Goal: Task Accomplishment & Management: Complete application form

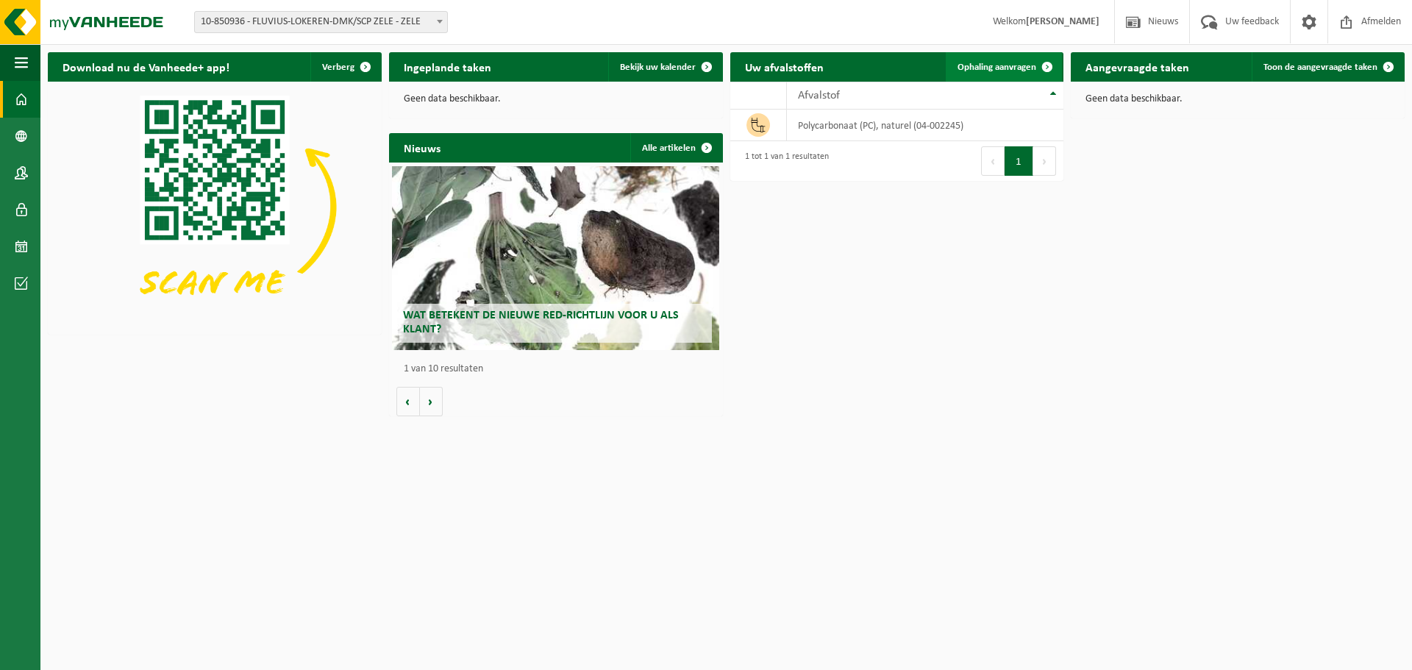
click at [999, 59] on link "Ophaling aanvragen" at bounding box center [1004, 66] width 116 height 29
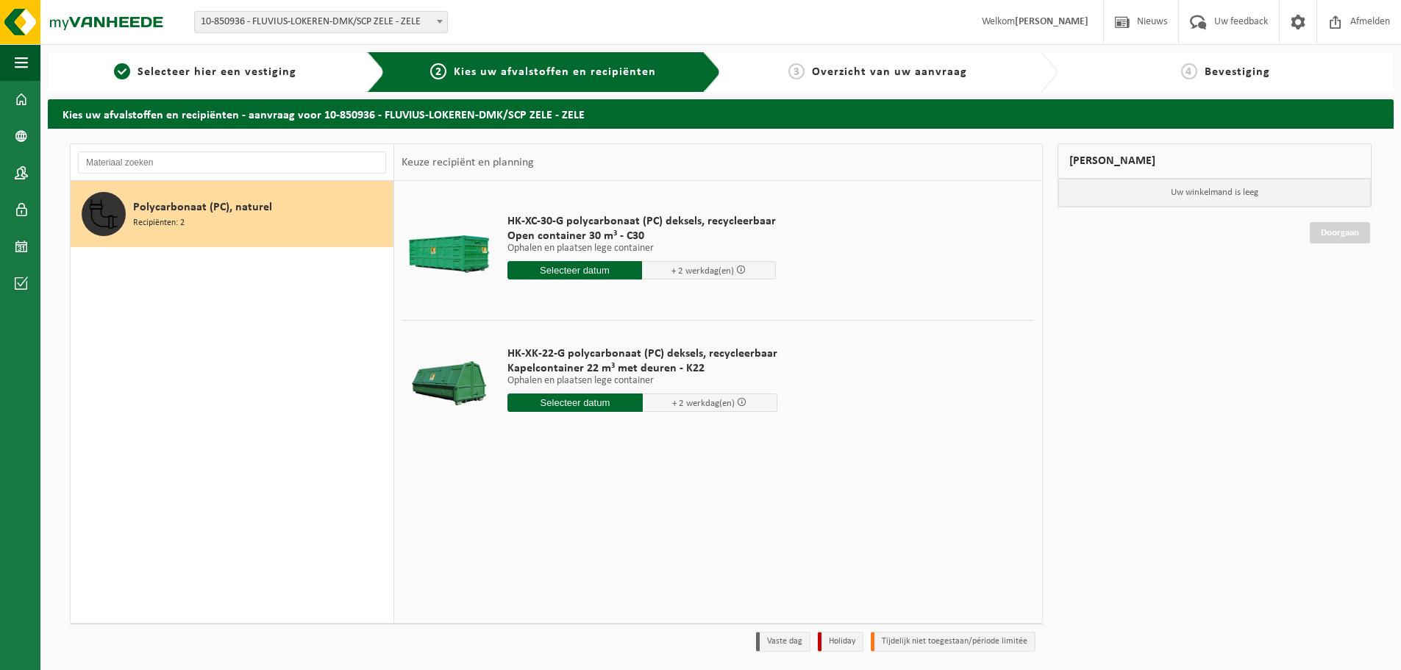
click at [575, 269] on input "text" at bounding box center [575, 270] width 135 height 18
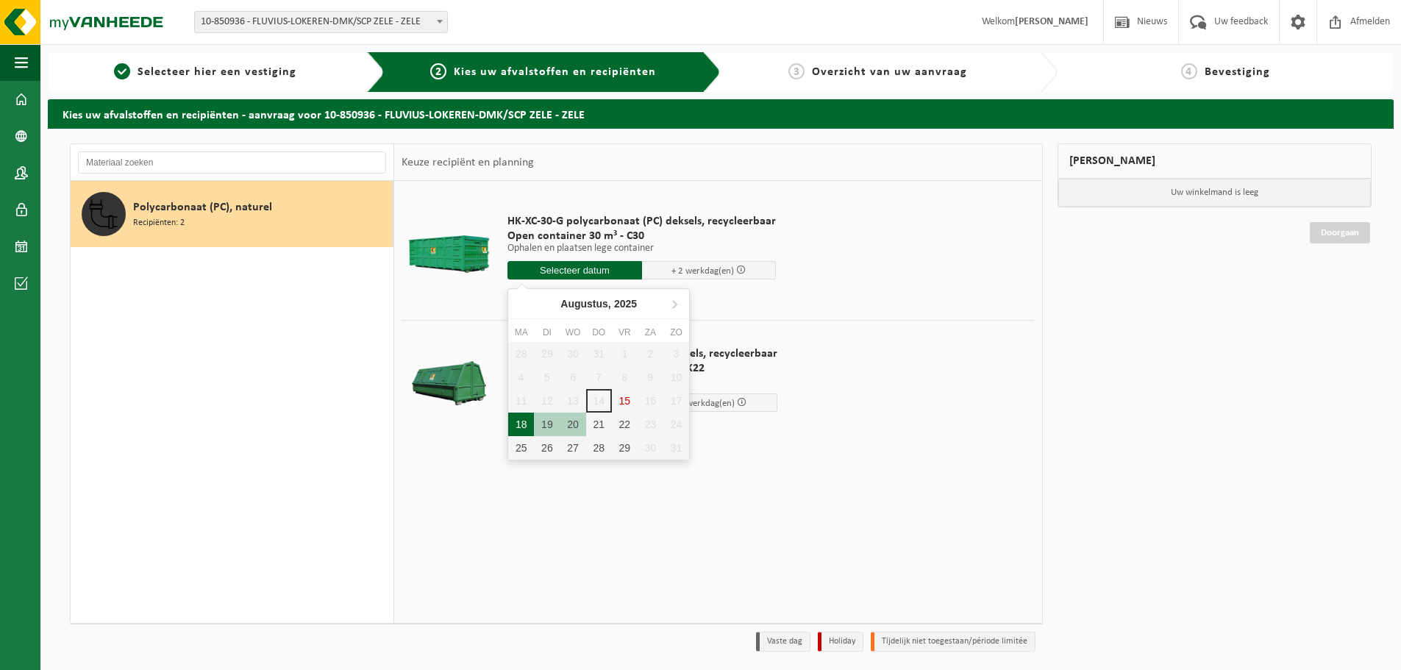
click at [521, 425] on div "18" at bounding box center [521, 425] width 26 height 24
type input "Van [DATE]"
type input "[DATE]"
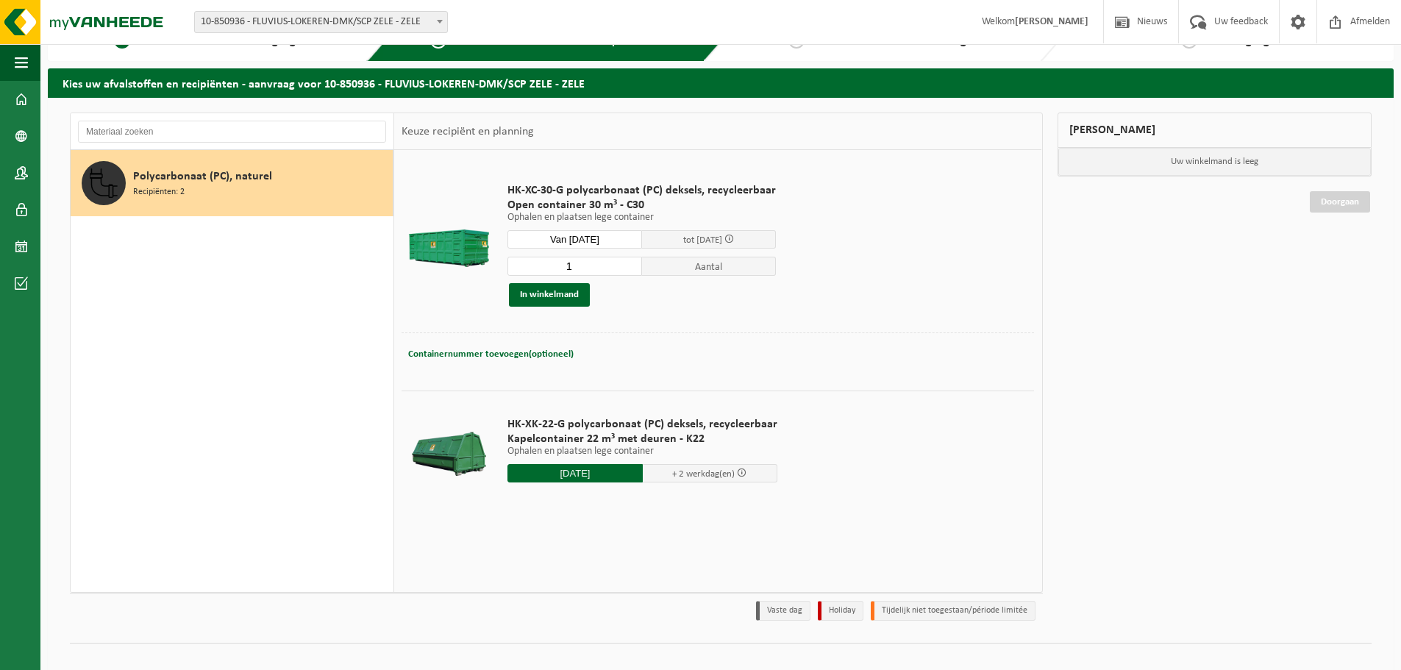
scroll to position [49, 0]
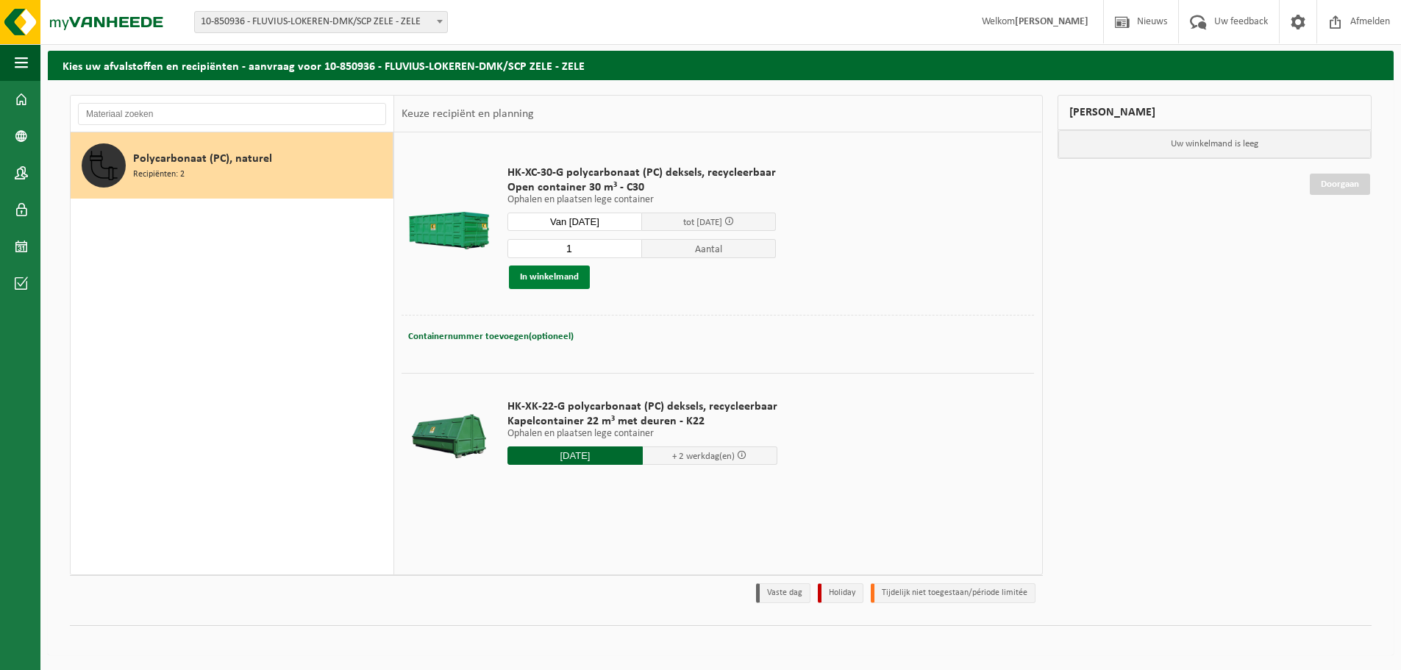
click at [552, 284] on button "In winkelmand" at bounding box center [549, 278] width 81 height 24
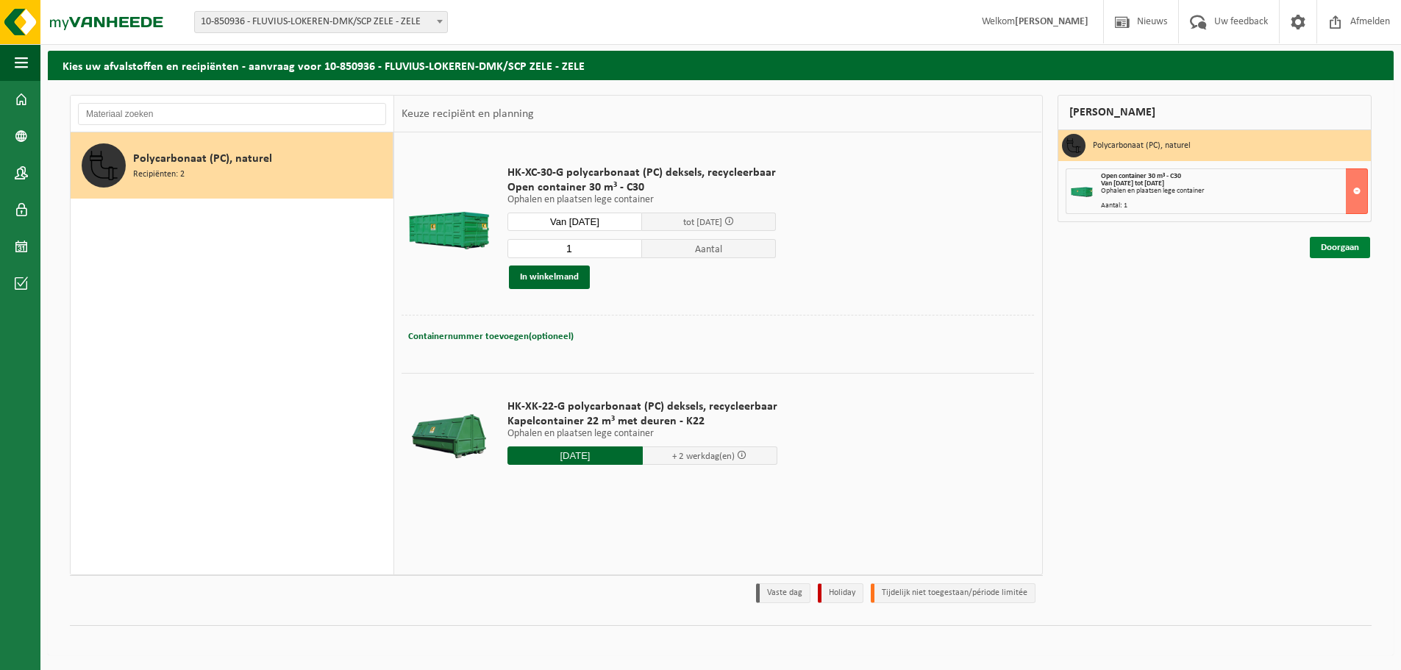
click at [1346, 246] on link "Doorgaan" at bounding box center [1340, 247] width 60 height 21
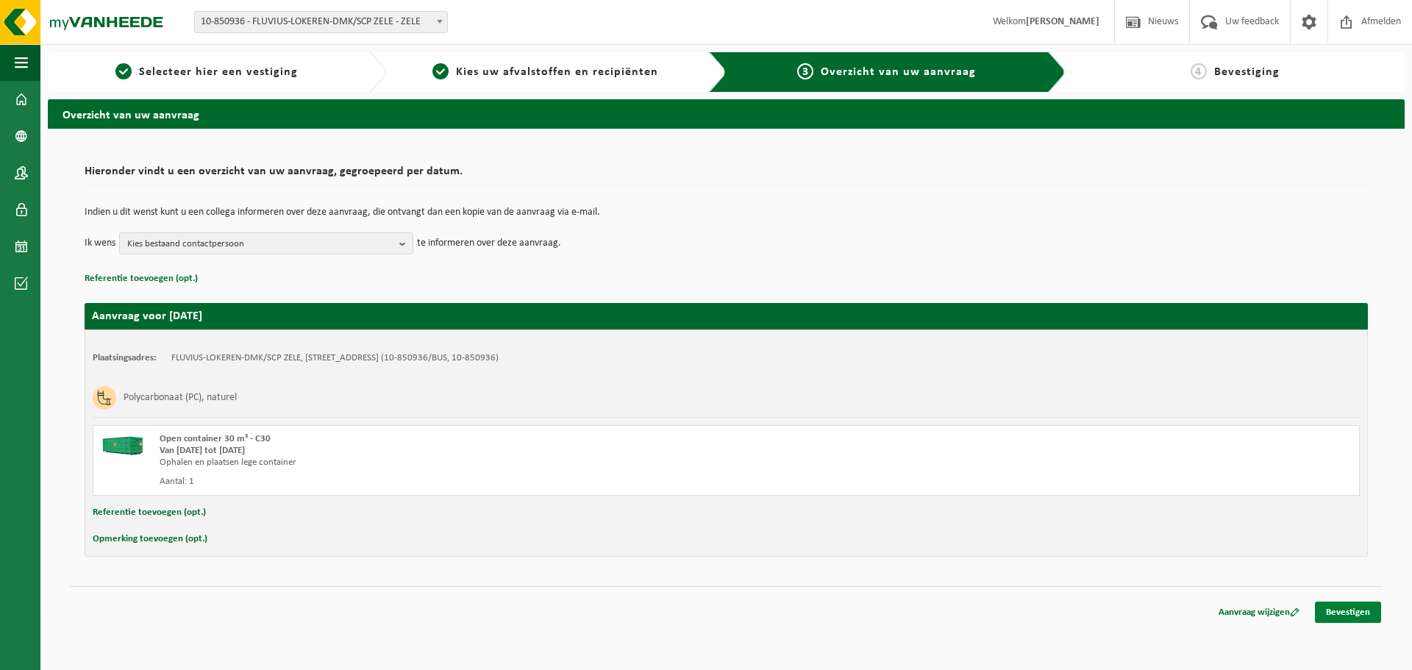
click at [1356, 609] on link "Bevestigen" at bounding box center [1348, 612] width 66 height 21
